Goal: Manage account settings

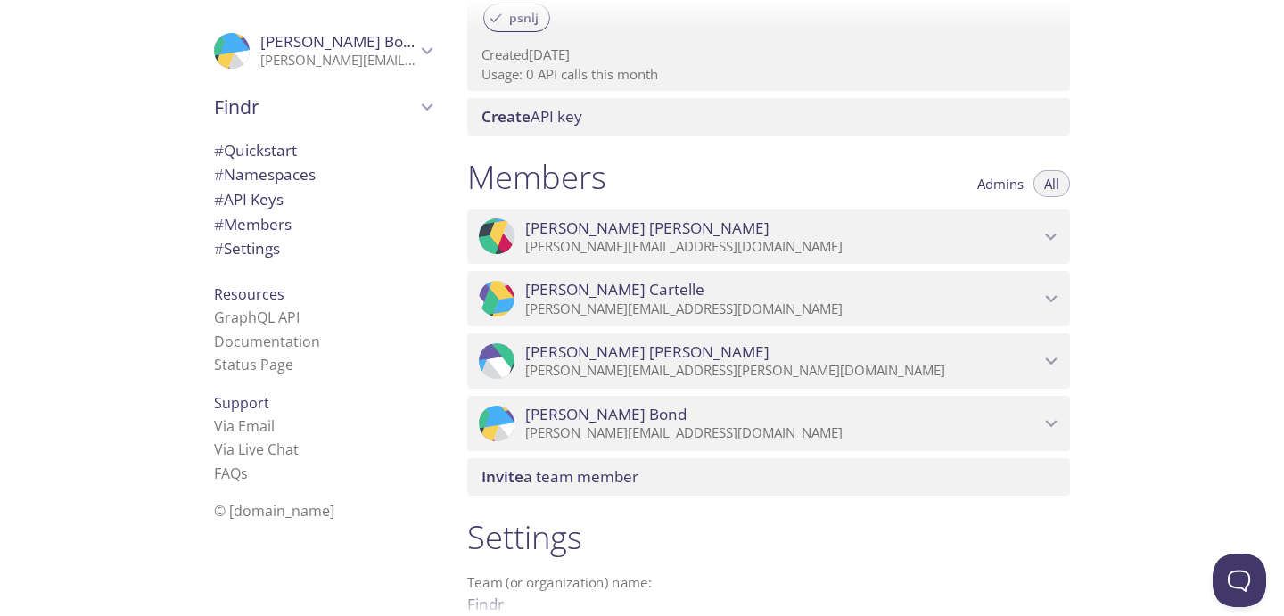
scroll to position [649, 0]
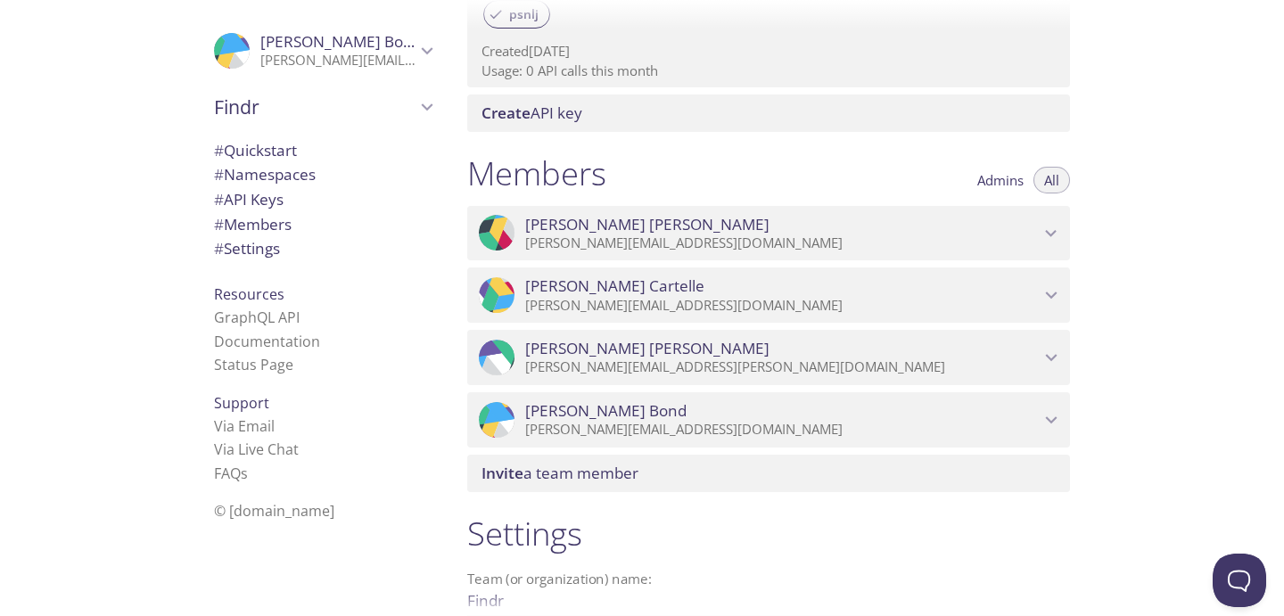
click at [1053, 417] on icon "Rosie Bond" at bounding box center [1051, 419] width 23 height 23
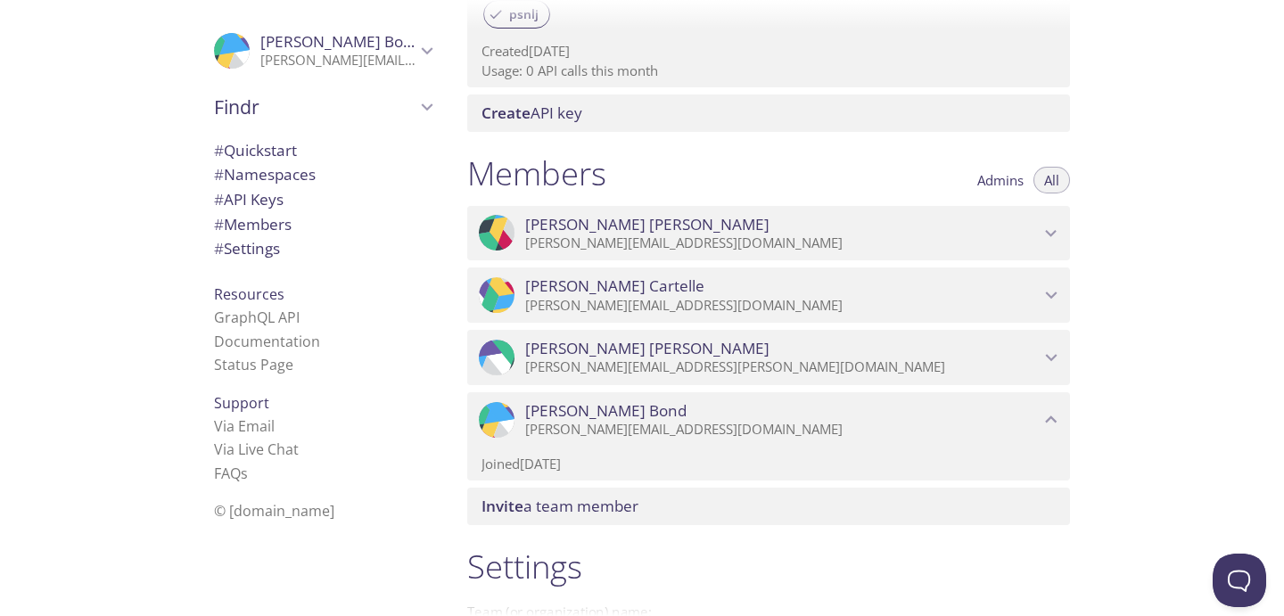
click at [1047, 229] on icon "Jenny James" at bounding box center [1051, 233] width 23 height 23
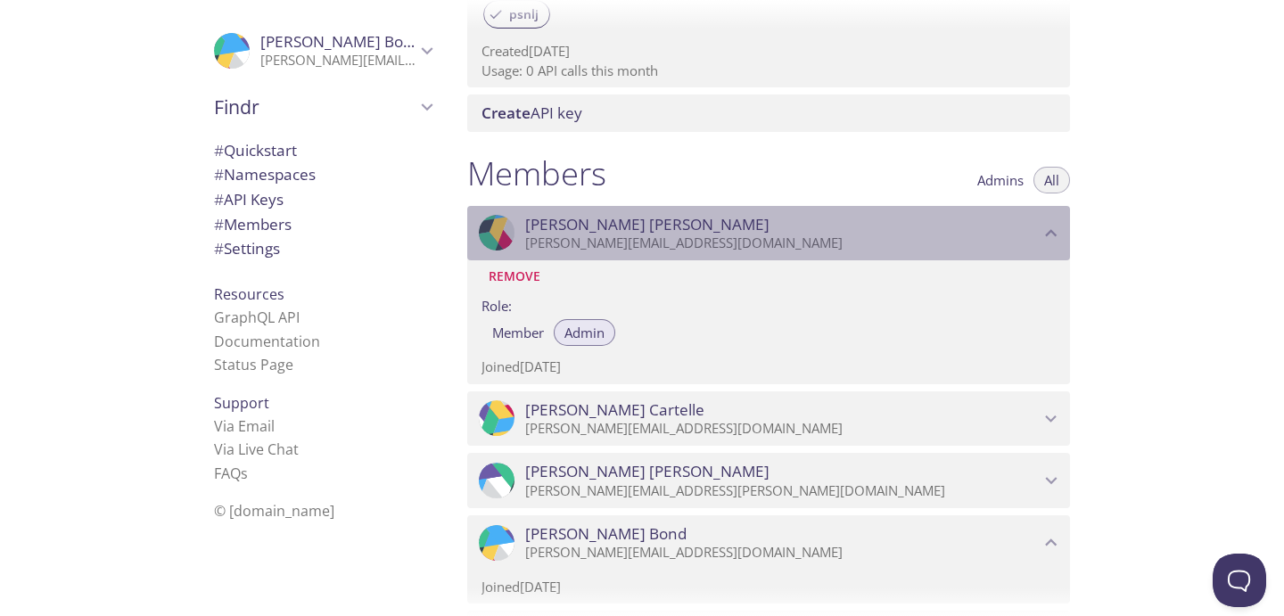
click at [1046, 229] on icon "Jenny James" at bounding box center [1051, 233] width 23 height 23
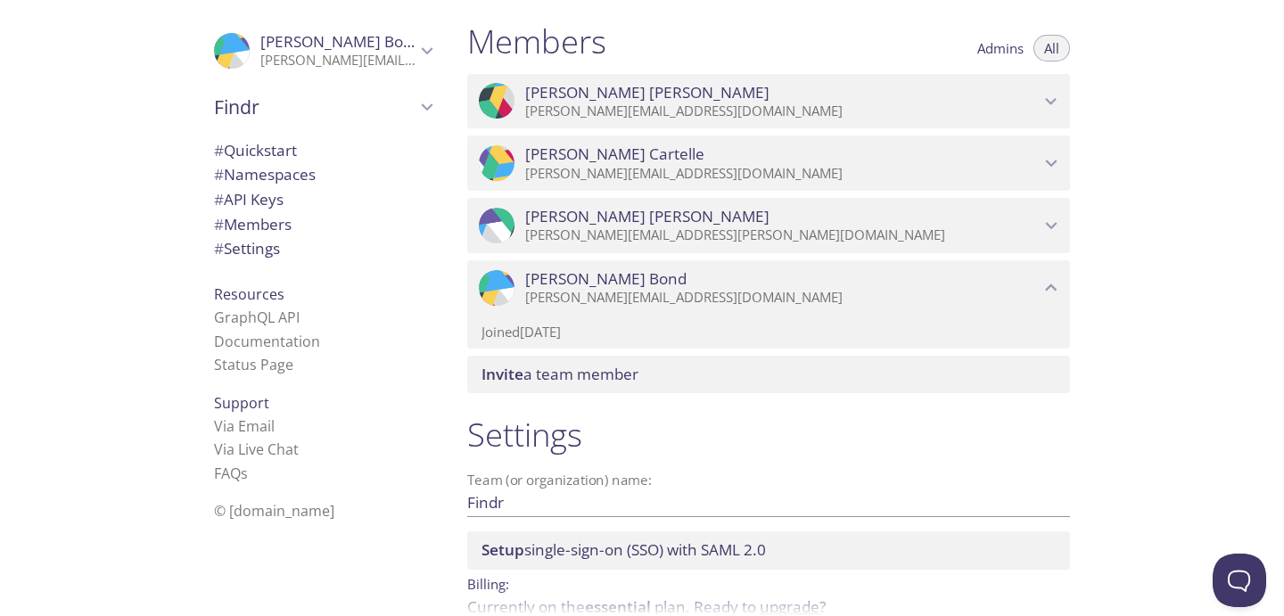
scroll to position [823, 0]
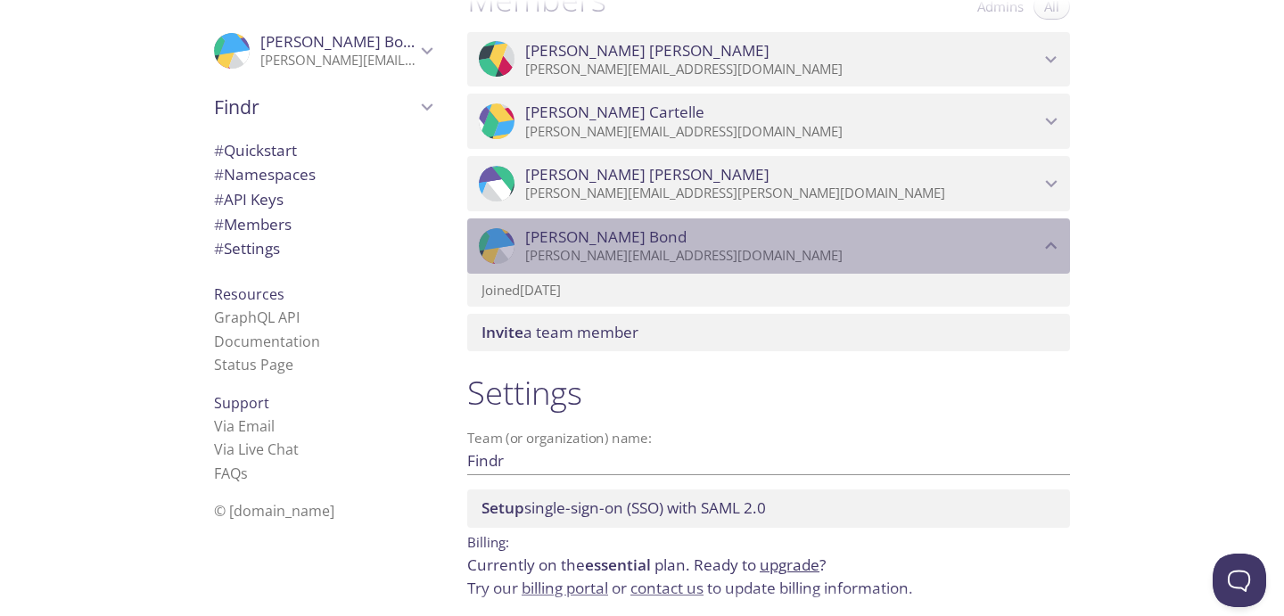
click at [1048, 243] on icon "Rosie Bond" at bounding box center [1051, 245] width 23 height 23
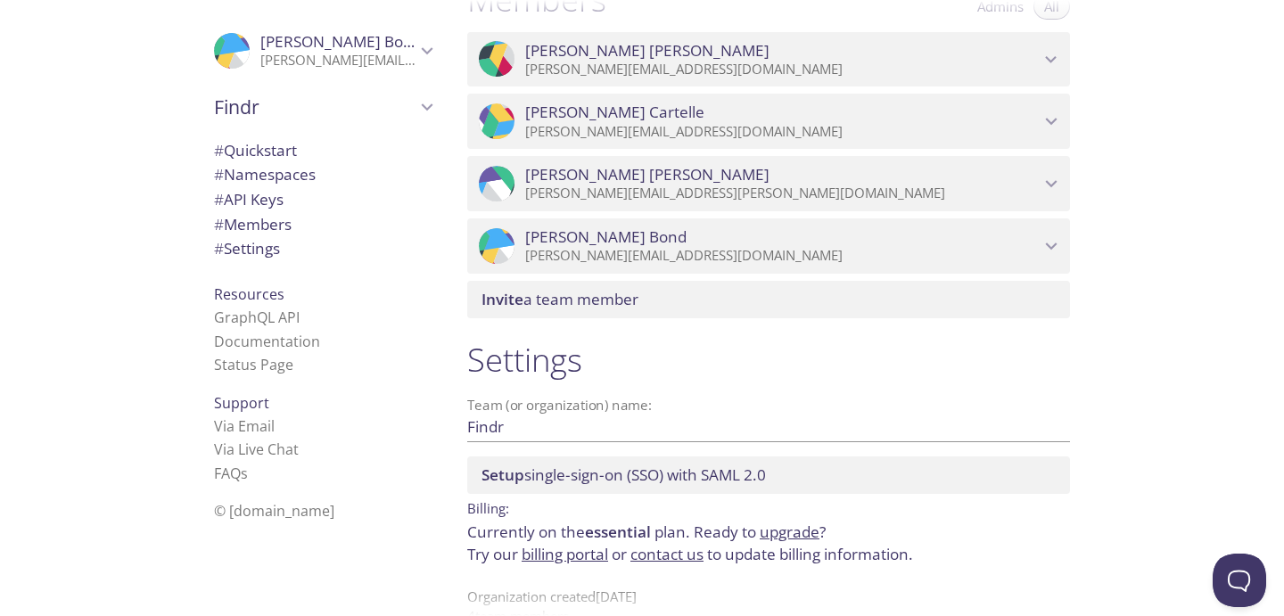
click at [1043, 187] on icon "Daniel Vega" at bounding box center [1051, 183] width 23 height 23
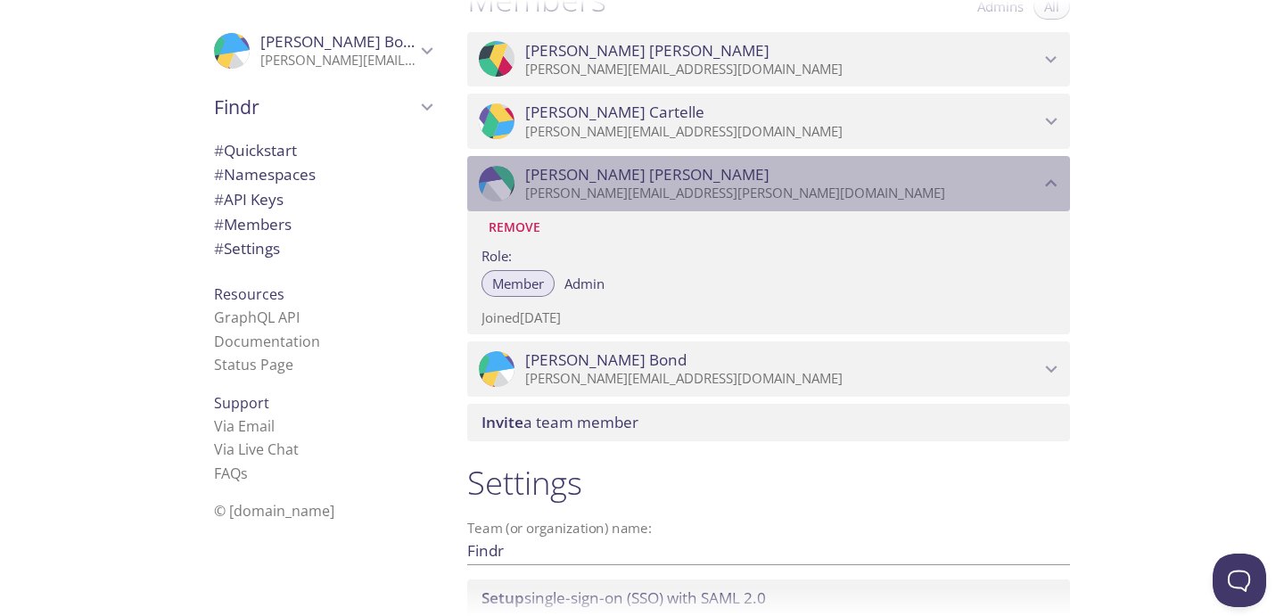
click at [1043, 187] on icon "Daniel Vega" at bounding box center [1051, 183] width 23 height 23
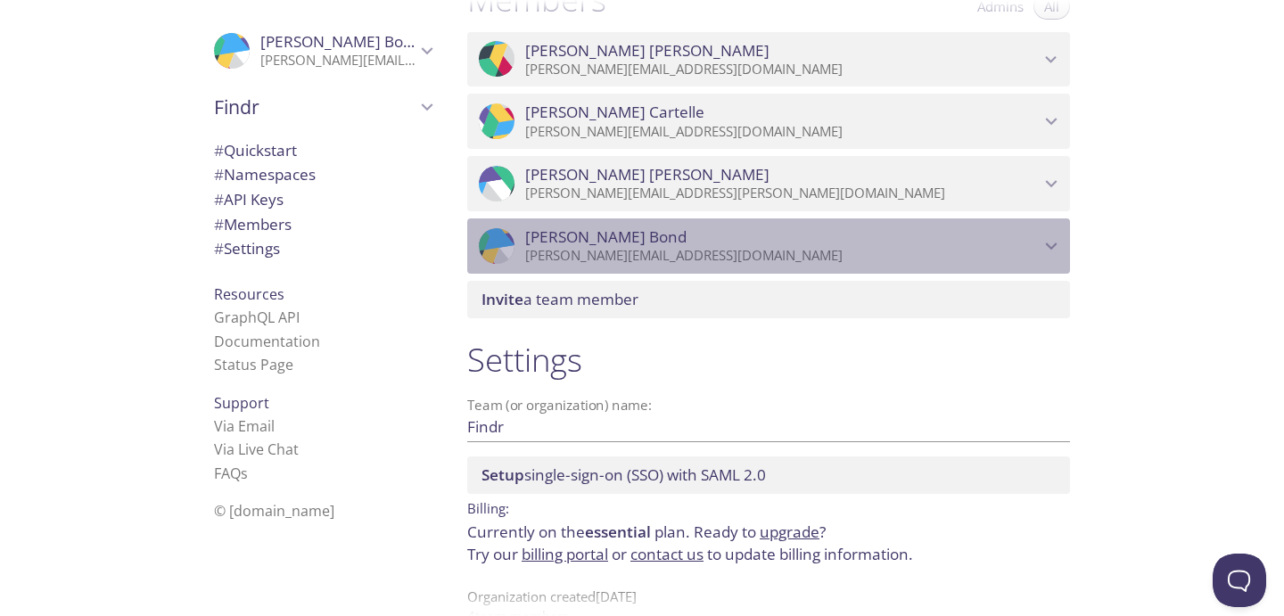
click at [1036, 231] on span "[PERSON_NAME]" at bounding box center [782, 237] width 514 height 20
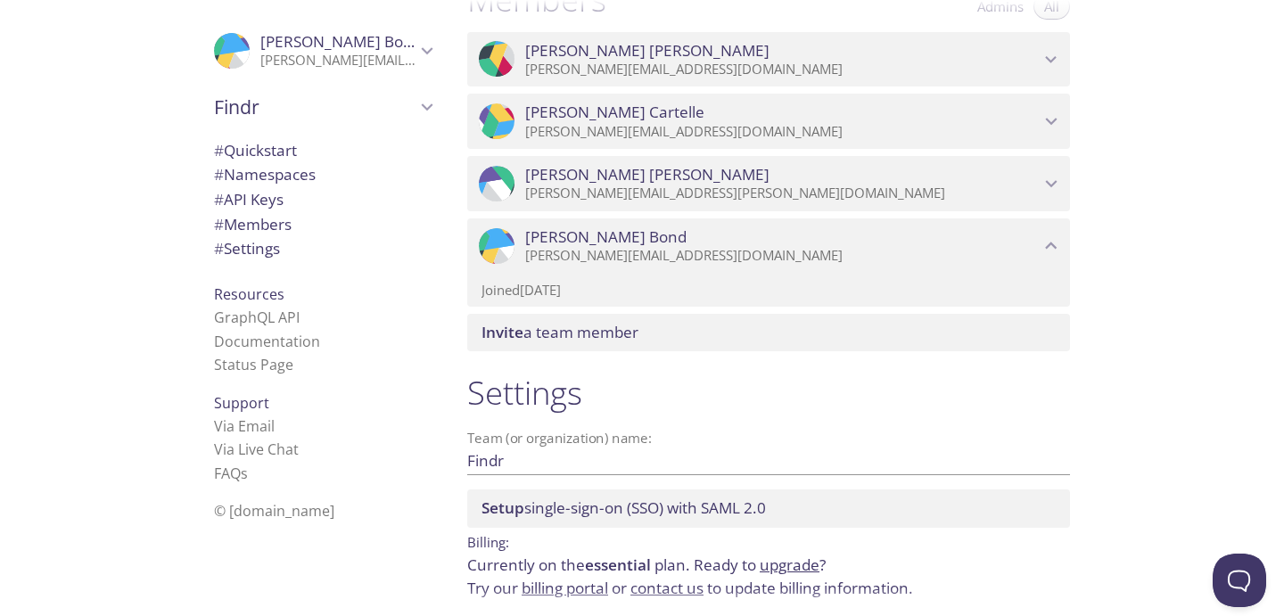
click at [1026, 241] on span "[PERSON_NAME]" at bounding box center [782, 237] width 514 height 20
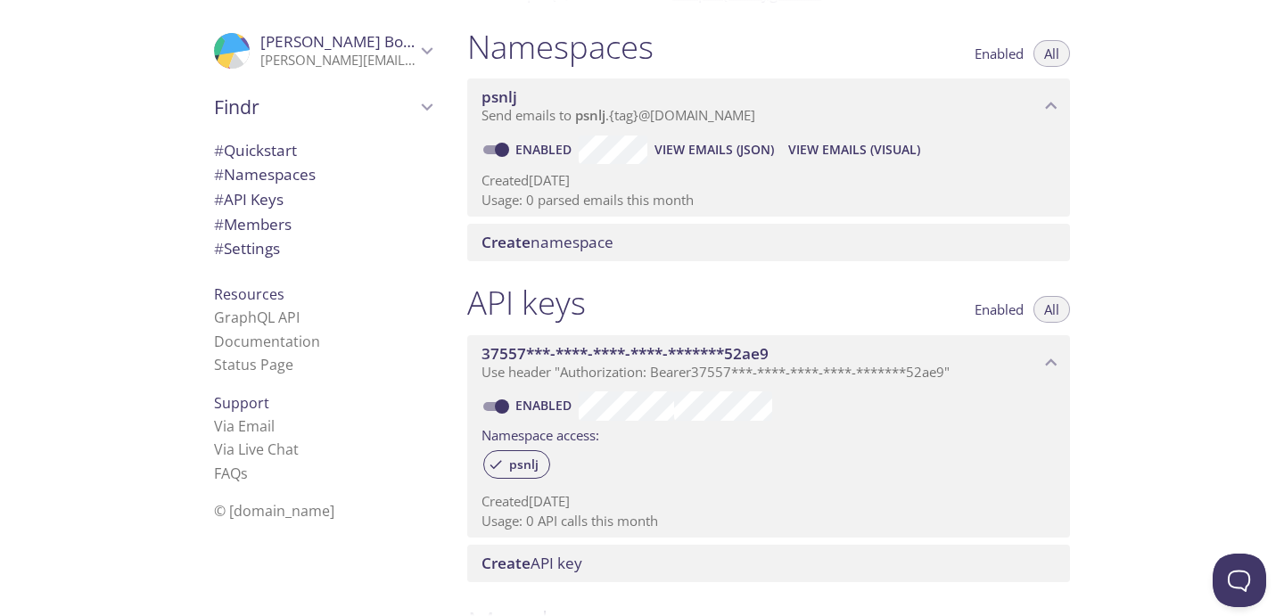
scroll to position [189, 0]
